Goal: Transaction & Acquisition: Purchase product/service

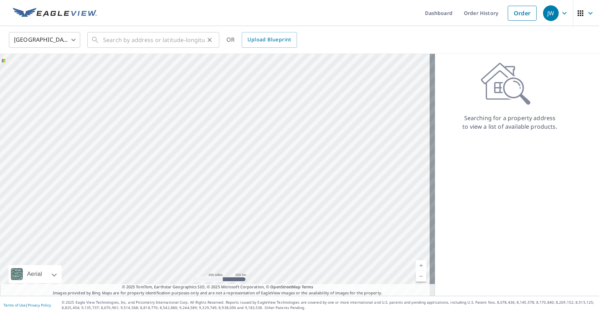
click at [99, 37] on icon at bounding box center [95, 40] width 9 height 9
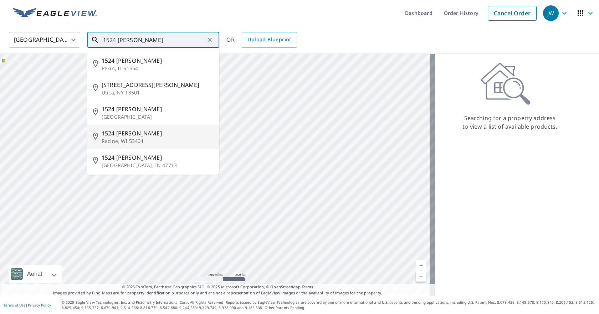
click at [135, 134] on span "1524 [PERSON_NAME]" at bounding box center [158, 133] width 112 height 9
type input "[STREET_ADDRESS][PERSON_NAME]"
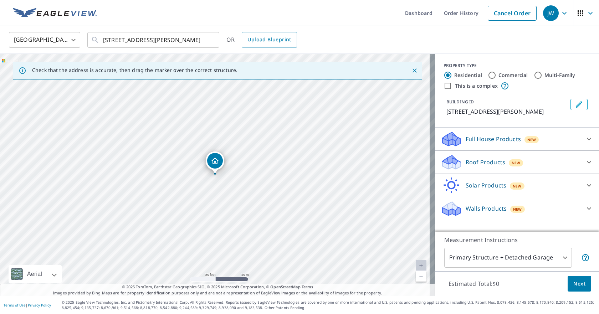
drag, startPoint x: 255, startPoint y: 143, endPoint x: 260, endPoint y: 172, distance: 29.8
click at [260, 172] on div "[STREET_ADDRESS][PERSON_NAME]" at bounding box center [217, 175] width 435 height 242
click at [550, 159] on div "Roof Products New" at bounding box center [511, 162] width 140 height 17
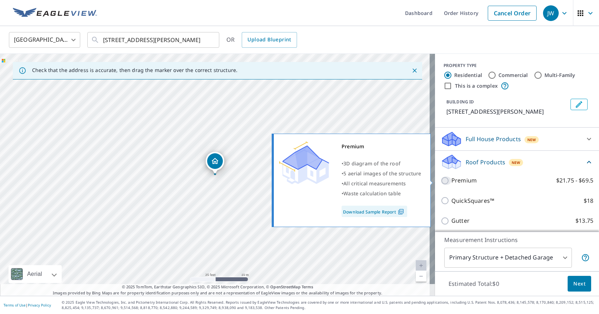
click at [441, 181] on input "Premium $21.75 - $69.5" at bounding box center [446, 181] width 11 height 9
checkbox input "true"
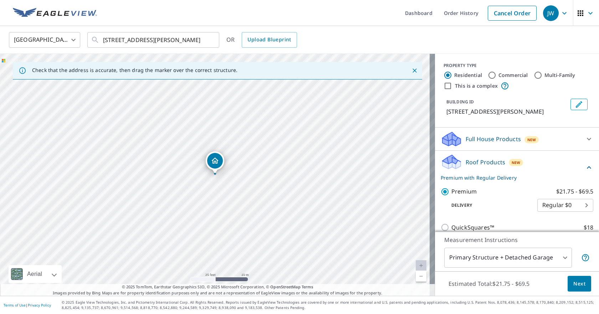
scroll to position [96, 0]
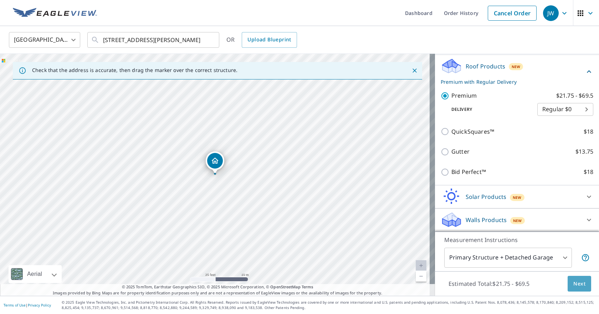
click at [574, 282] on span "Next" at bounding box center [580, 284] width 12 height 9
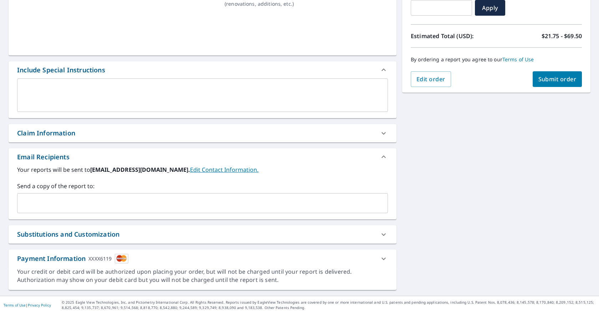
scroll to position [135, 0]
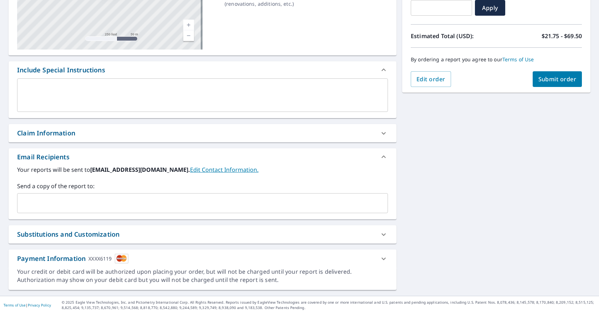
click at [42, 196] on div "​" at bounding box center [202, 203] width 371 height 20
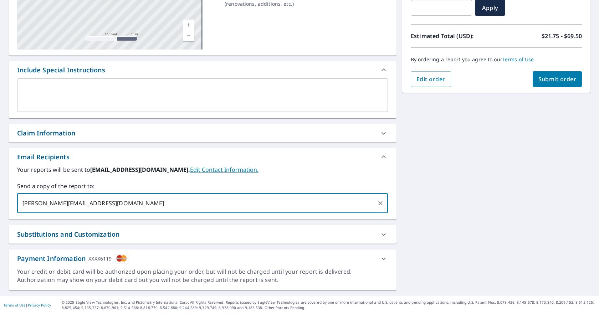
type input "[PERSON_NAME][EMAIL_ADDRESS][DOMAIN_NAME]"
click at [563, 82] on span "Submit order" at bounding box center [558, 79] width 38 height 8
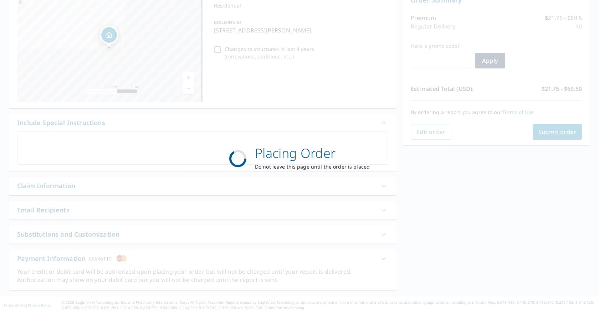
scroll to position [82, 0]
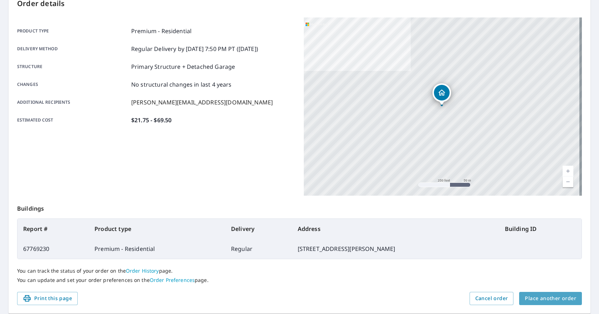
click at [550, 304] on button "Place another order" at bounding box center [551, 298] width 63 height 13
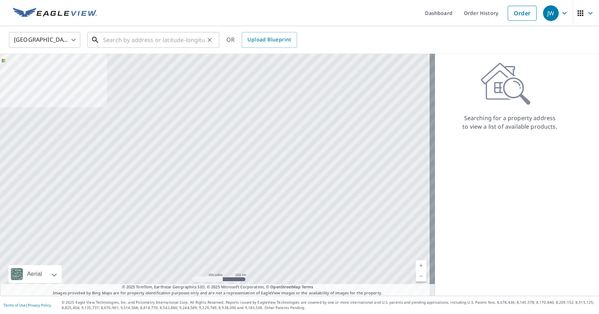
click at [107, 39] on input "text" at bounding box center [154, 40] width 102 height 20
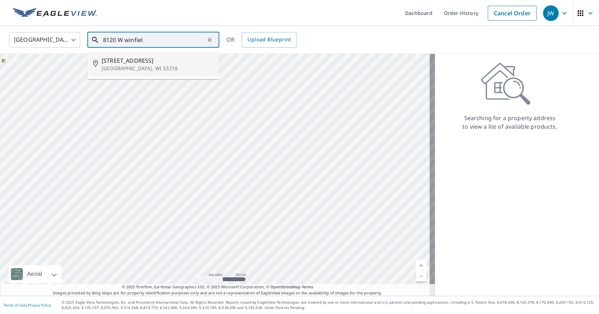
click at [131, 66] on p "[GEOGRAPHIC_DATA], WI 53218" at bounding box center [158, 68] width 112 height 7
type input "[STREET_ADDRESS]"
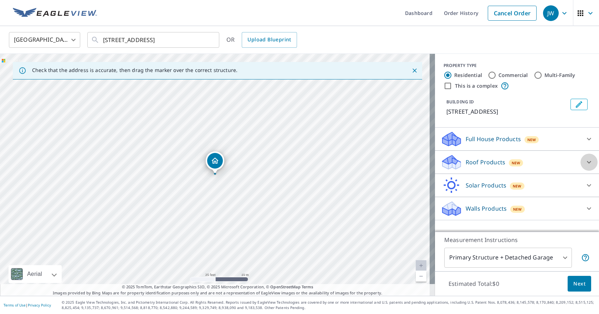
click at [586, 163] on icon at bounding box center [589, 162] width 9 height 9
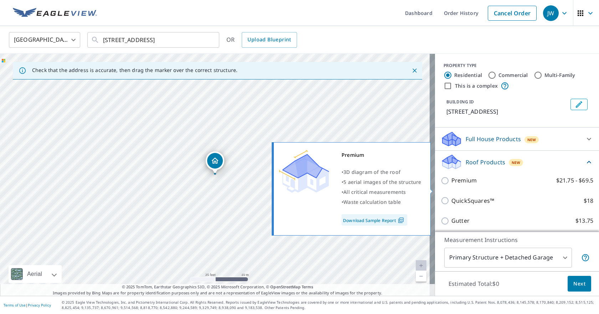
click at [454, 185] on p "Premium" at bounding box center [464, 180] width 25 height 9
click at [452, 185] on input "Premium $21.75 - $69.5" at bounding box center [446, 181] width 11 height 9
checkbox input "true"
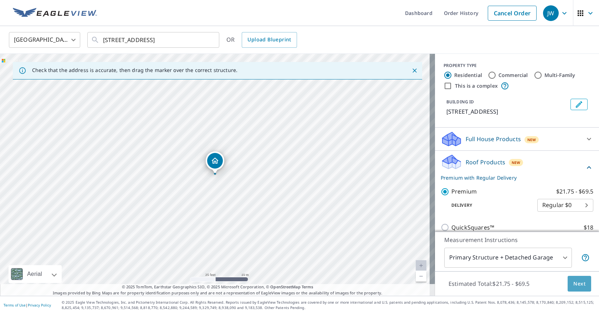
click at [574, 283] on span "Next" at bounding box center [580, 284] width 12 height 9
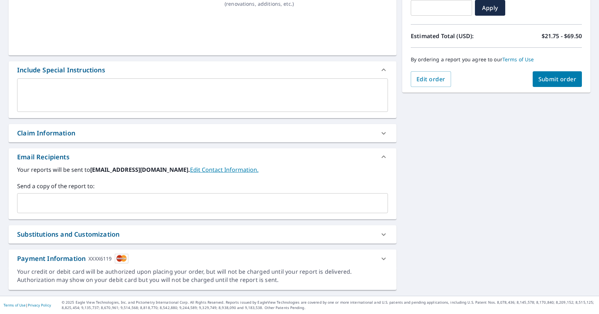
scroll to position [135, 0]
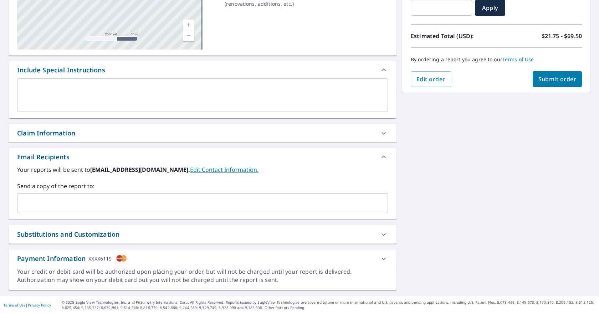
click at [40, 205] on input "text" at bounding box center [197, 204] width 354 height 14
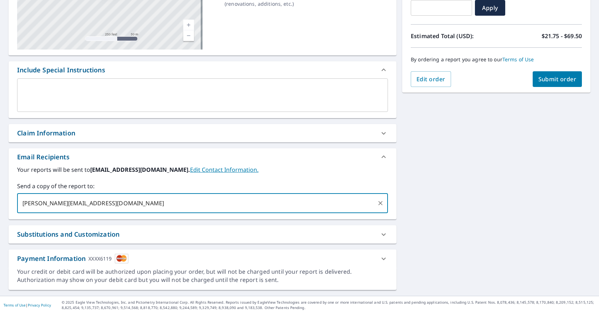
type input "[PERSON_NAME][EMAIL_ADDRESS][DOMAIN_NAME]"
click at [549, 75] on button "Submit order" at bounding box center [558, 79] width 50 height 16
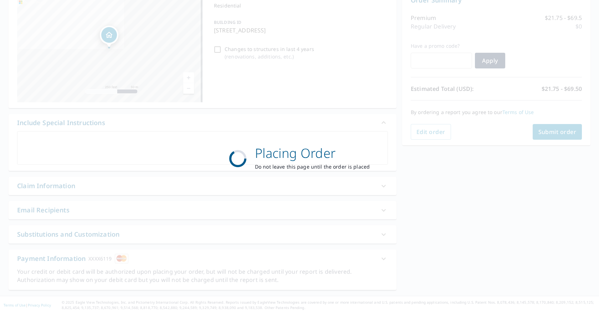
scroll to position [82, 0]
